Goal: Task Accomplishment & Management: Manage account settings

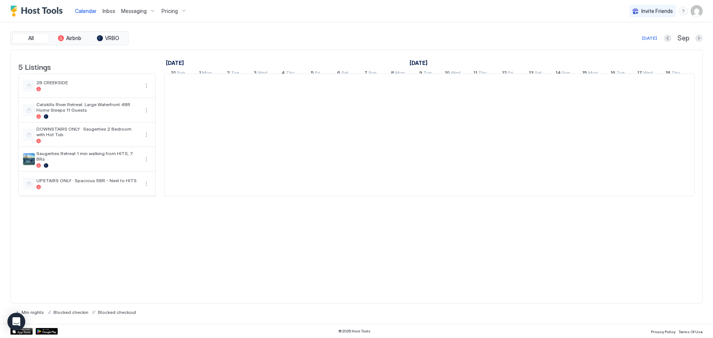
scroll to position [0, 412]
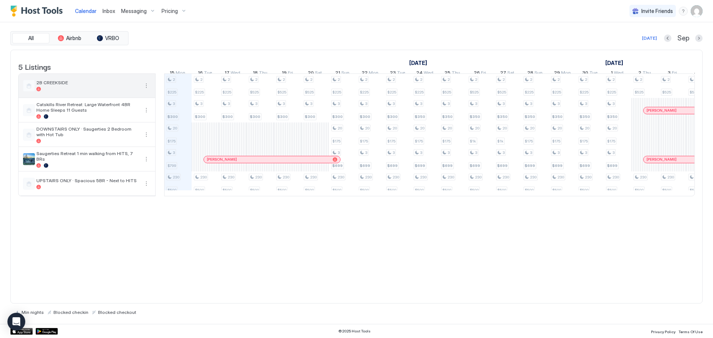
click at [148, 90] on button "More options" at bounding box center [146, 85] width 9 height 9
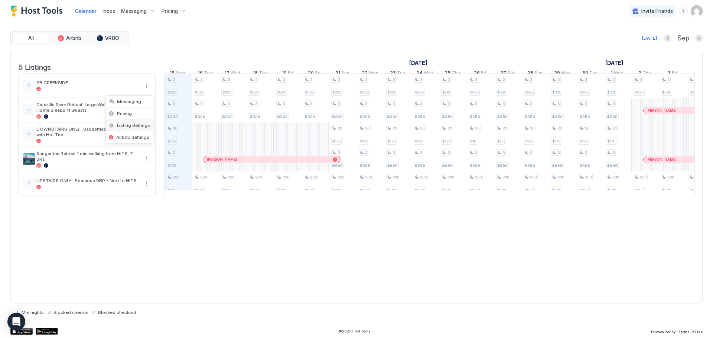
click at [140, 125] on span "Listing Settings" at bounding box center [133, 126] width 33 height 6
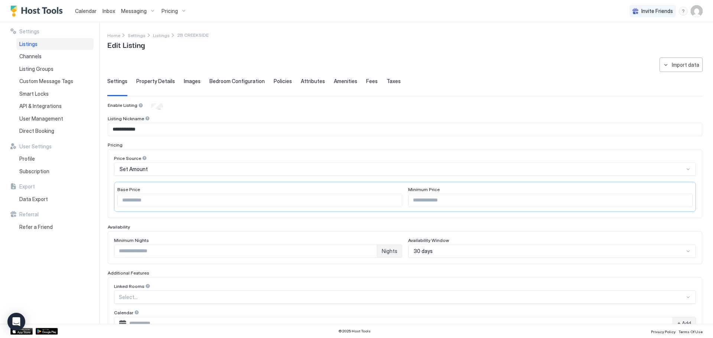
click at [126, 10] on span "Messaging" at bounding box center [134, 11] width 26 height 7
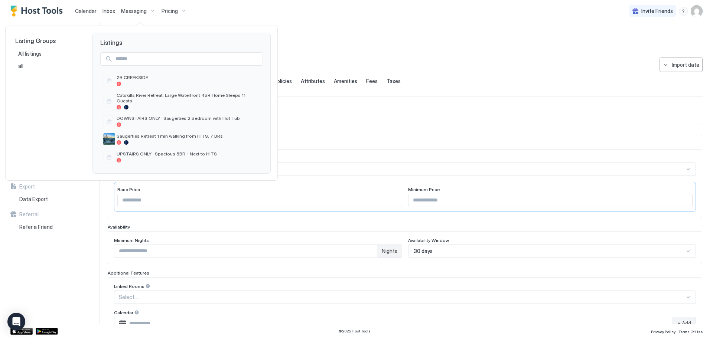
click at [87, 14] on div at bounding box center [356, 169] width 713 height 338
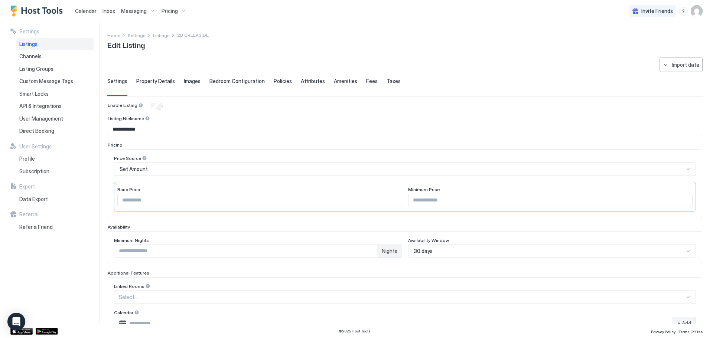
click at [88, 11] on span "Calendar" at bounding box center [86, 11] width 22 height 6
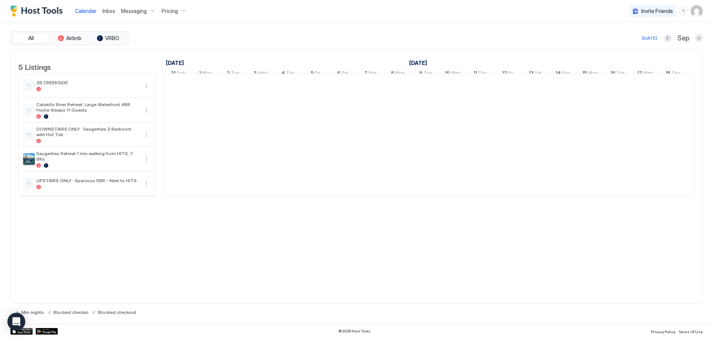
scroll to position [0, 412]
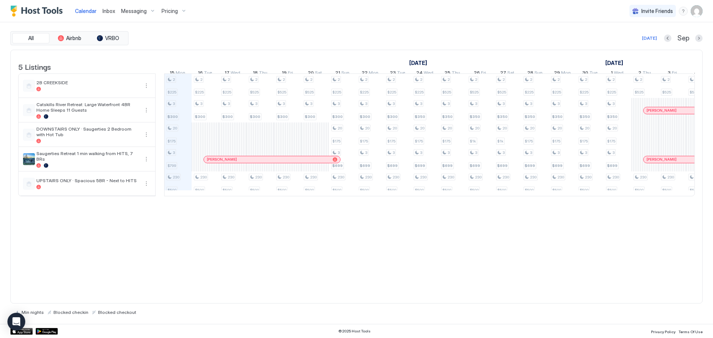
click at [164, 11] on span "Pricing" at bounding box center [170, 11] width 16 height 7
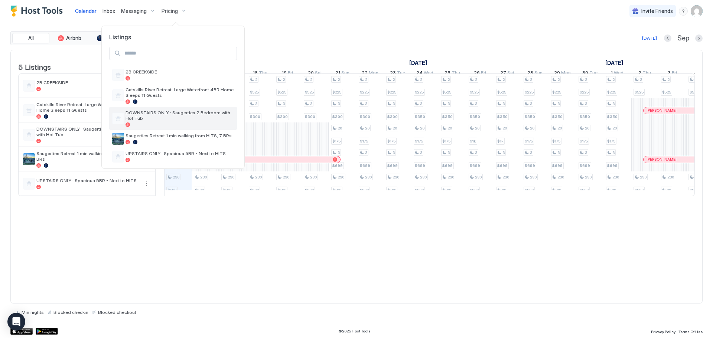
click at [183, 120] on span "DOWNSTAIRS ONLY · Saugerties 2 Bedroom with Hot Tub" at bounding box center [179, 115] width 108 height 11
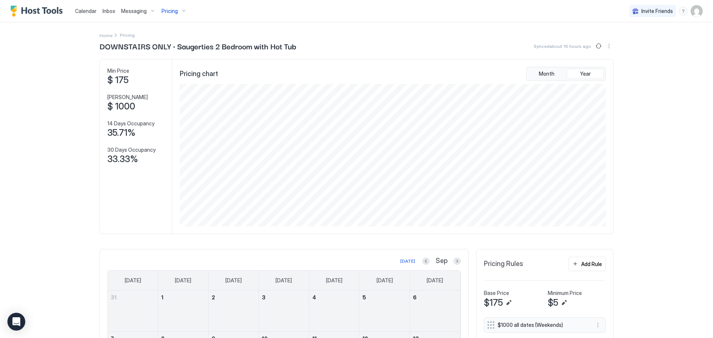
click at [173, 9] on span "Pricing" at bounding box center [170, 11] width 16 height 7
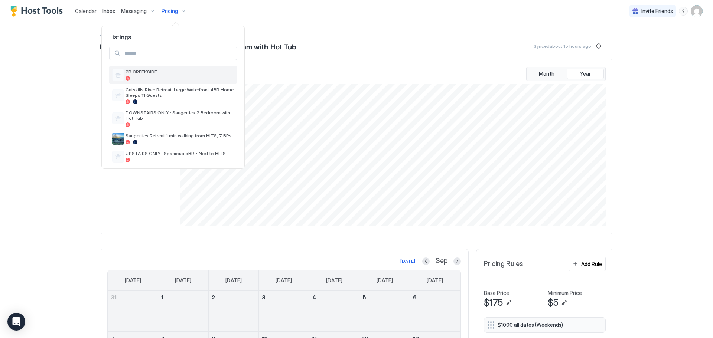
click at [171, 71] on span "2B CREEKSIDE" at bounding box center [179, 72] width 108 height 6
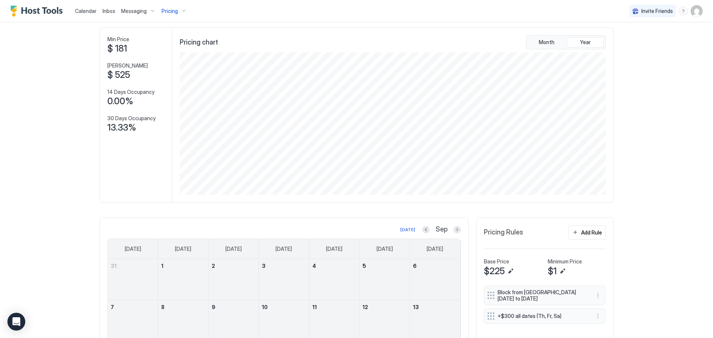
scroll to position [111, 0]
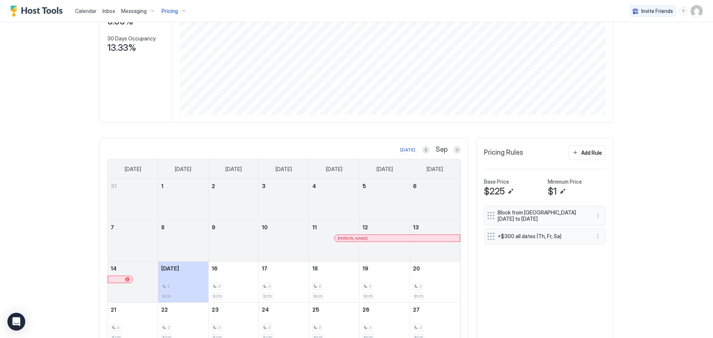
click at [568, 239] on span "+$300 all dates (Th, Fr, Sa)" at bounding box center [542, 236] width 88 height 7
click at [598, 237] on button "More options" at bounding box center [597, 236] width 9 height 9
click at [606, 245] on span "Edit" at bounding box center [606, 247] width 8 height 6
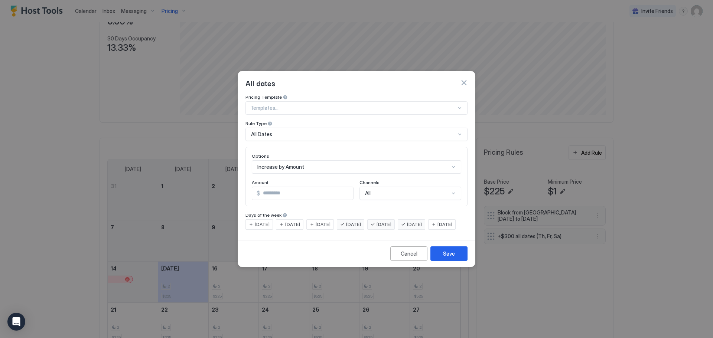
click at [266, 187] on input "***" at bounding box center [306, 193] width 93 height 13
type input "***"
click at [447, 258] on div "Save" at bounding box center [449, 254] width 12 height 8
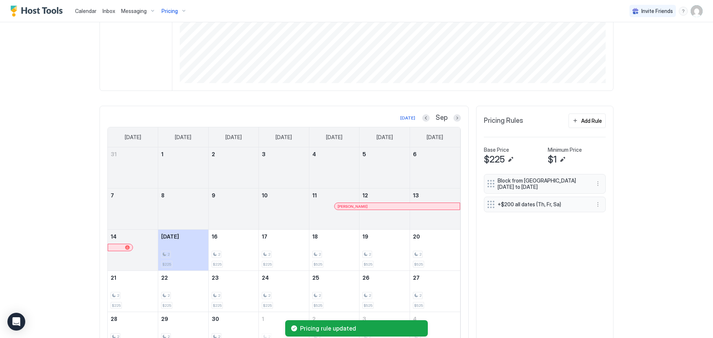
scroll to position [187, 0]
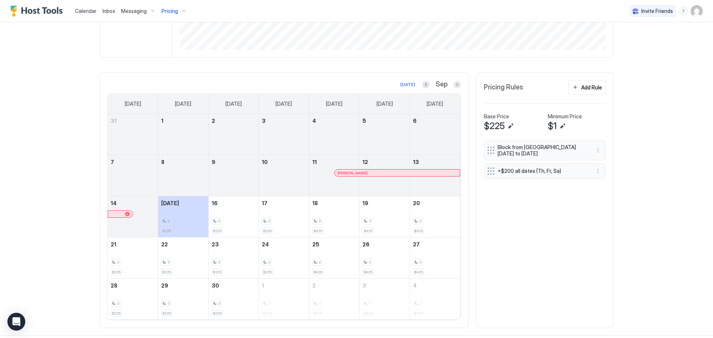
scroll to position [187, 0]
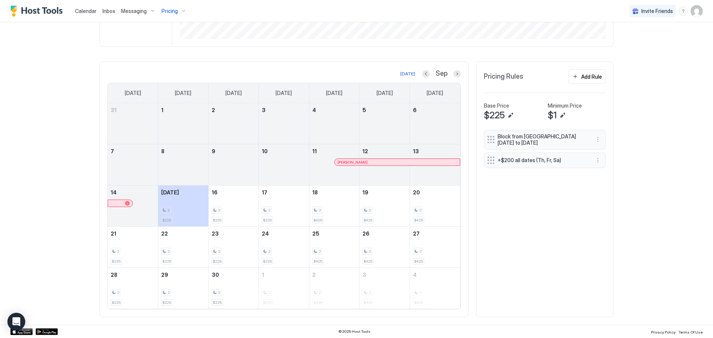
click at [526, 253] on div "Block from [DATE] to [DATE] +$200 all dates (Th, Fr, Sa)" at bounding box center [545, 220] width 122 height 180
click at [453, 72] on button "Next month" at bounding box center [456, 73] width 7 height 7
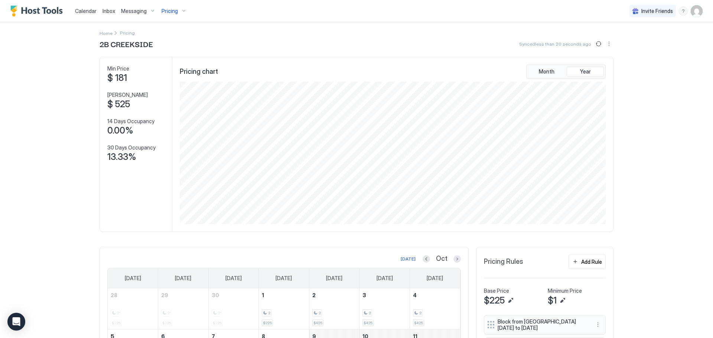
scroll to position [2, 0]
click at [88, 10] on span "Calendar" at bounding box center [86, 11] width 22 height 6
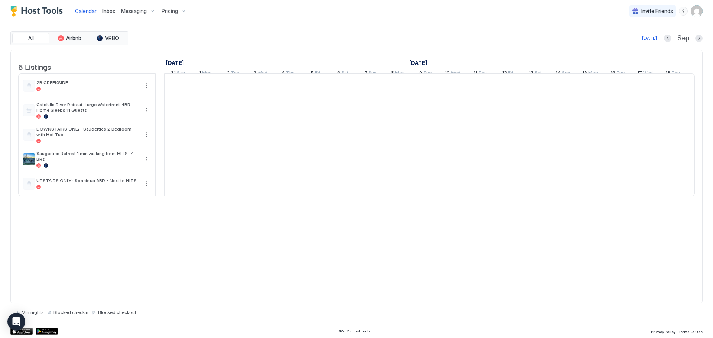
scroll to position [0, 412]
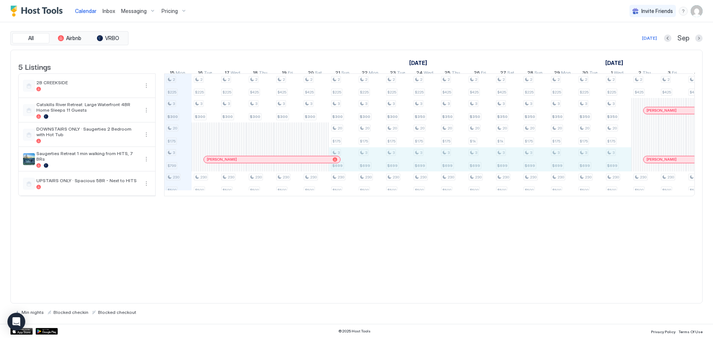
drag, startPoint x: 349, startPoint y: 172, endPoint x: 618, endPoint y: 160, distance: 268.7
click at [618, 160] on div "2 $225 3 $300 20 $175 3 $799 230 $500 2 $225 3 $300 230 $500 2 $225 3 $300 230 …" at bounding box center [562, 135] width 1621 height 122
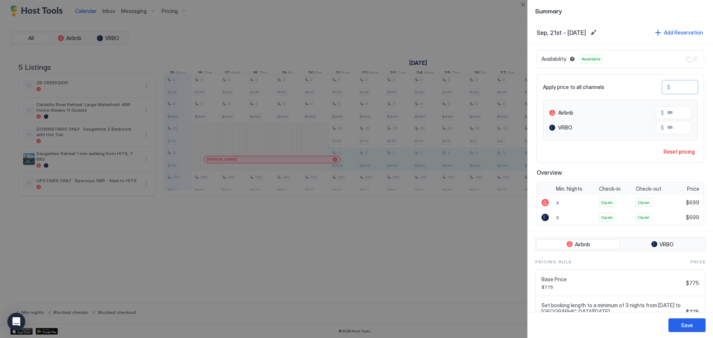
drag, startPoint x: 681, startPoint y: 88, endPoint x: 431, endPoint y: 108, distance: 250.7
click at [431, 108] on div "Summary Sep, 21st - Oct, 1st 2025 Add Reservation Availability Available Apply …" at bounding box center [356, 169] width 713 height 338
type input "*"
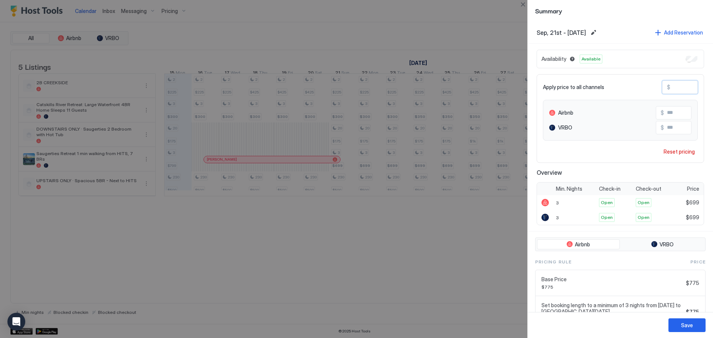
type input "**"
type input "***"
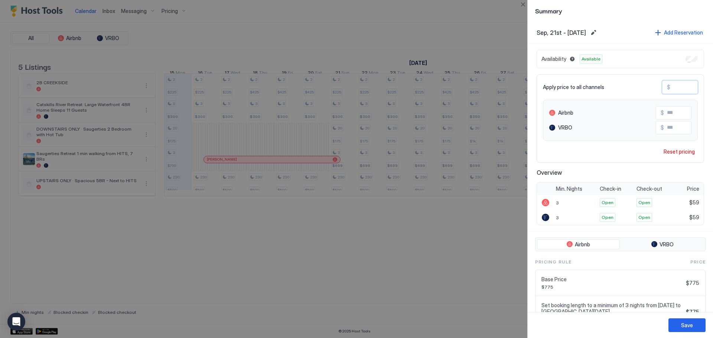
type input "***"
click at [679, 324] on button "Save" at bounding box center [686, 326] width 37 height 14
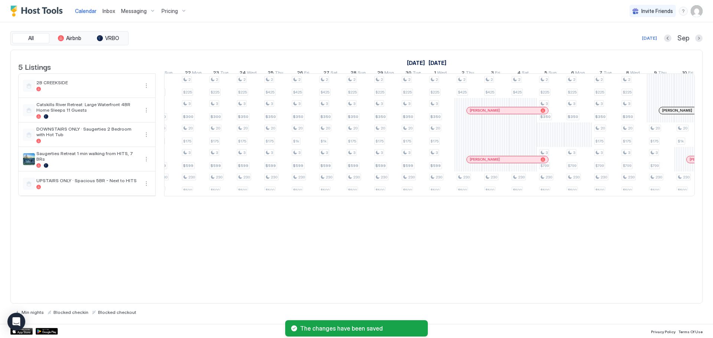
scroll to position [0, 620]
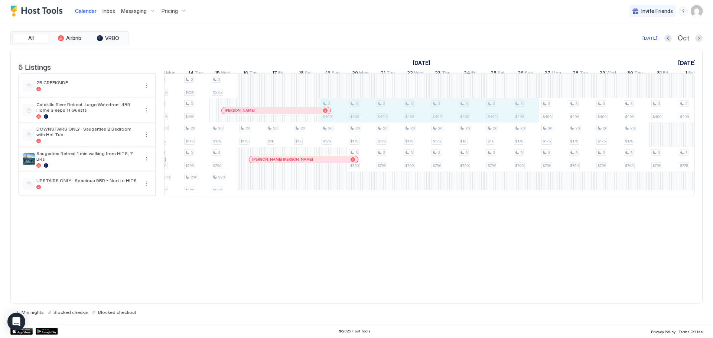
drag, startPoint x: 343, startPoint y: 121, endPoint x: 518, endPoint y: 125, distance: 175.3
click at [518, 125] on div "2 $425 3 $300 230 $500 2 $225 3 $300 20 $175 3 $599 230 $500 2 $225 3 $300 20 $…" at bounding box center [333, 135] width 1621 height 122
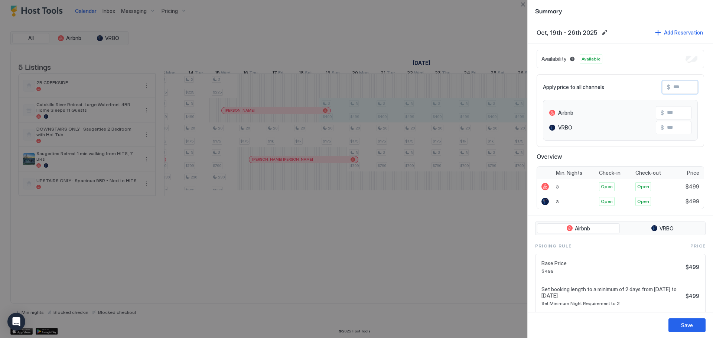
drag, startPoint x: 678, startPoint y: 86, endPoint x: 571, endPoint y: 88, distance: 106.6
click at [571, 88] on div "Apply price to all channels $" at bounding box center [620, 87] width 155 height 13
type input "*"
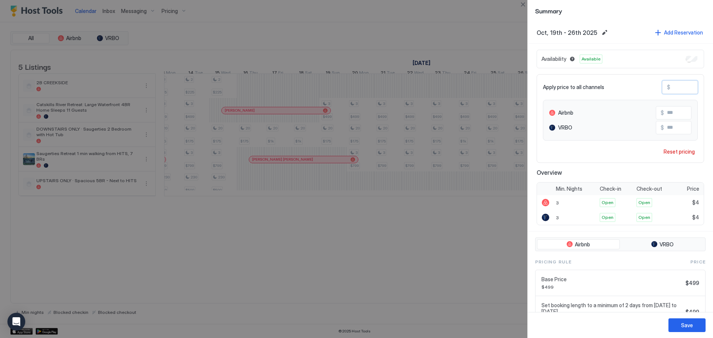
type input "**"
type input "***"
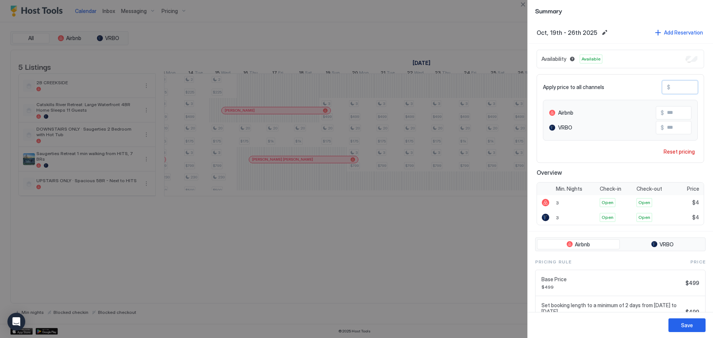
type input "***"
click at [678, 326] on button "Save" at bounding box center [686, 326] width 37 height 14
